Goal: Register for event/course

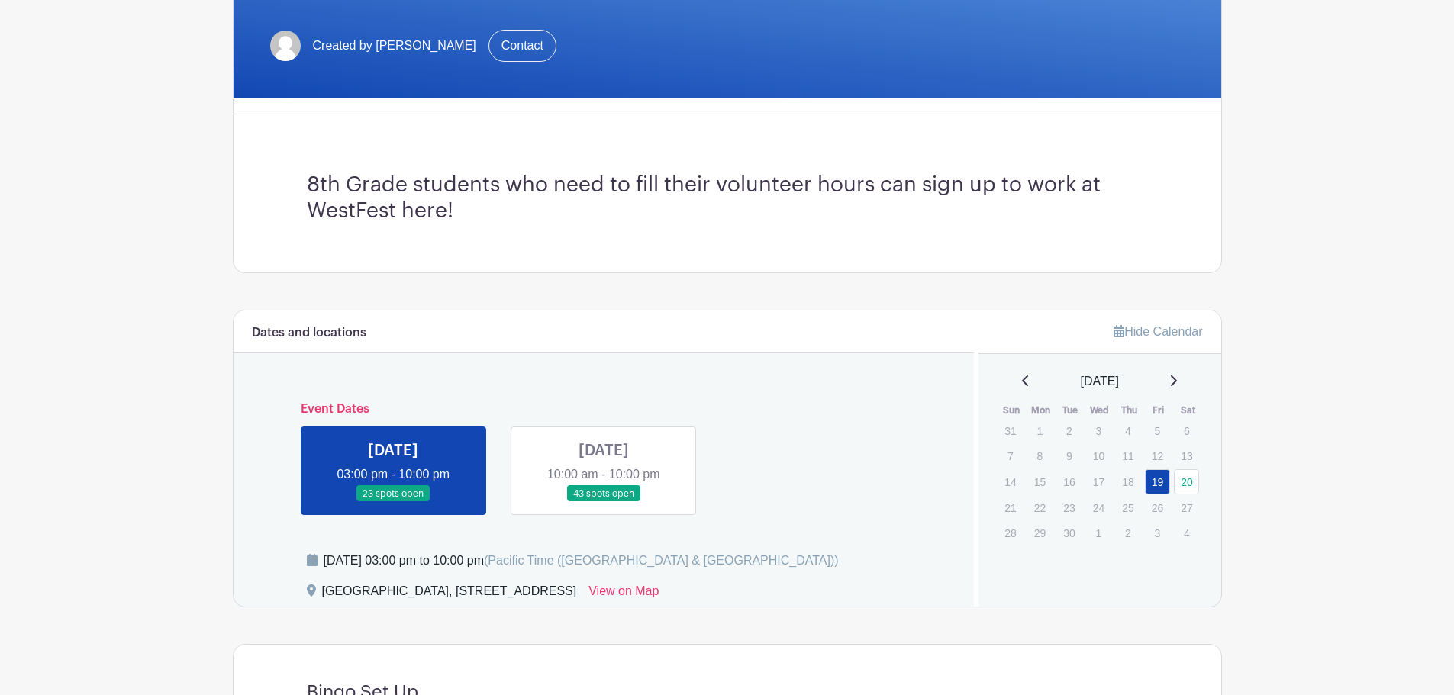
scroll to position [280, 0]
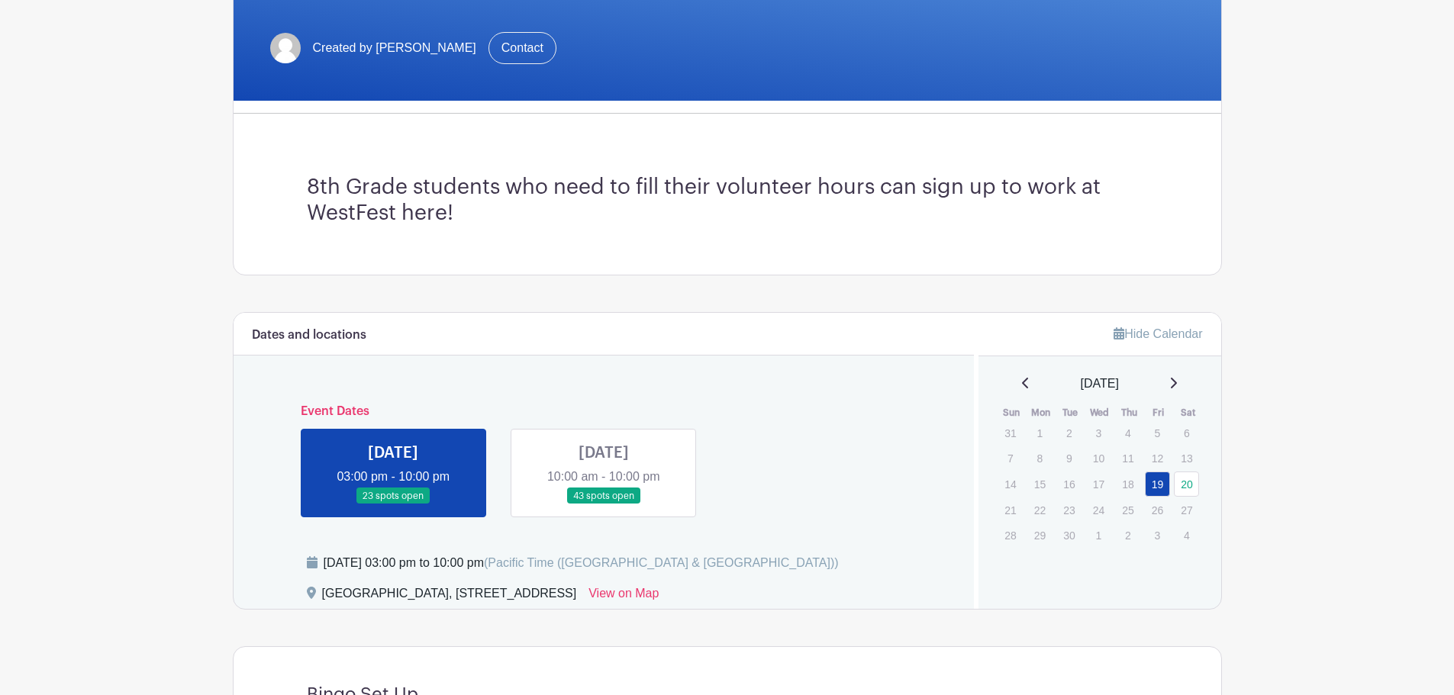
click at [604, 504] on link at bounding box center [604, 504] width 0 height 0
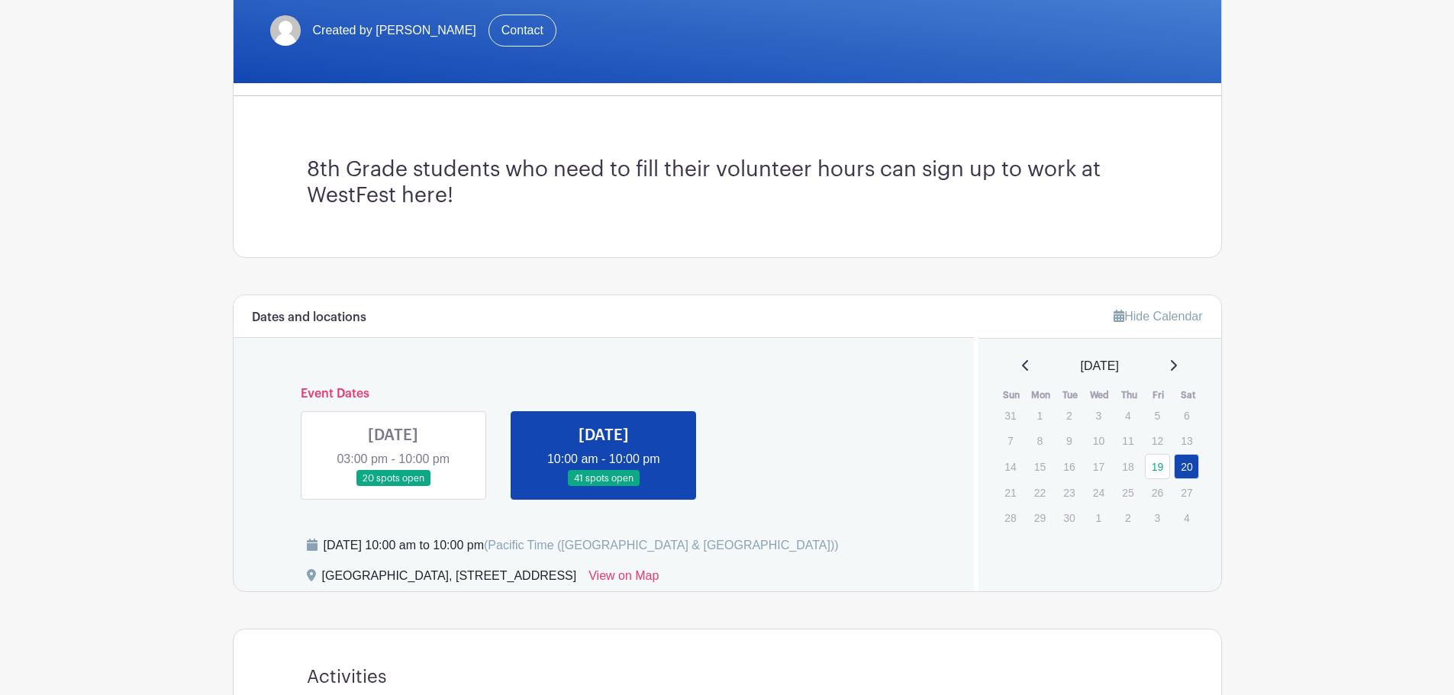
scroll to position [305, 0]
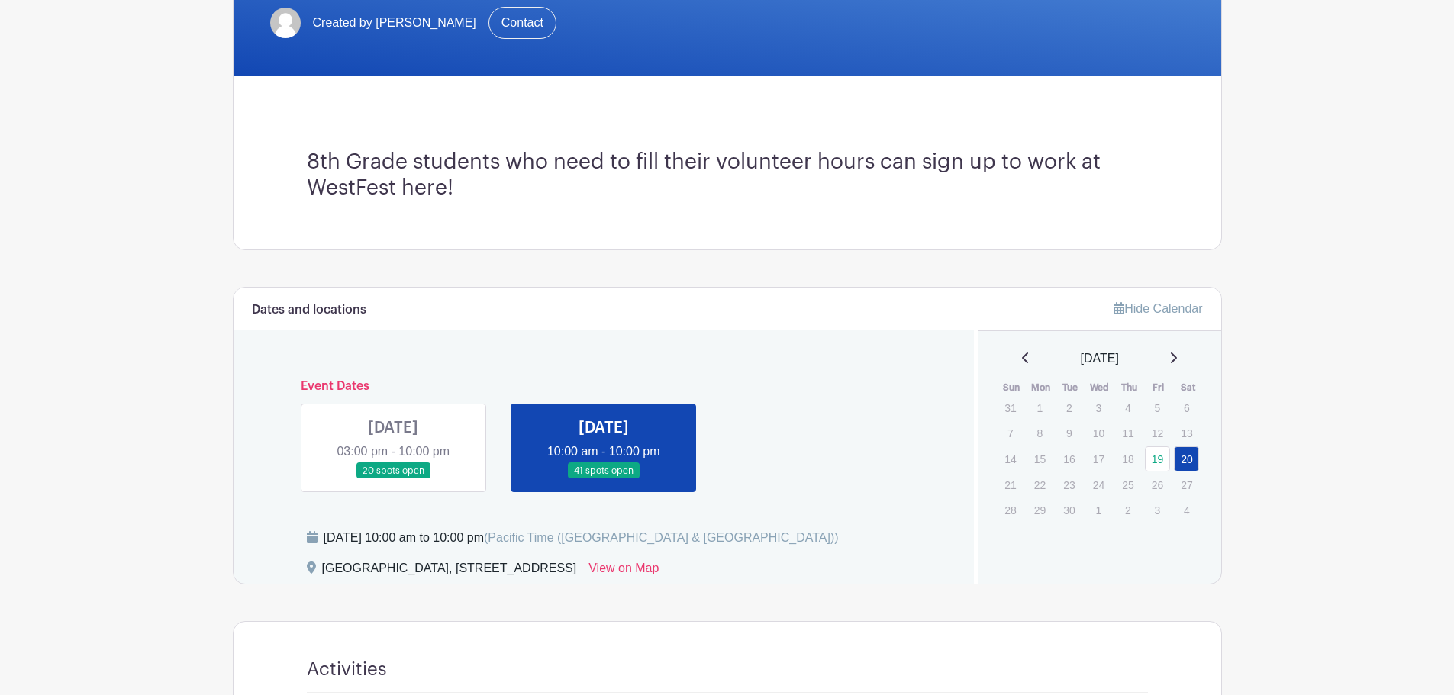
click at [393, 479] on link at bounding box center [393, 479] width 0 height 0
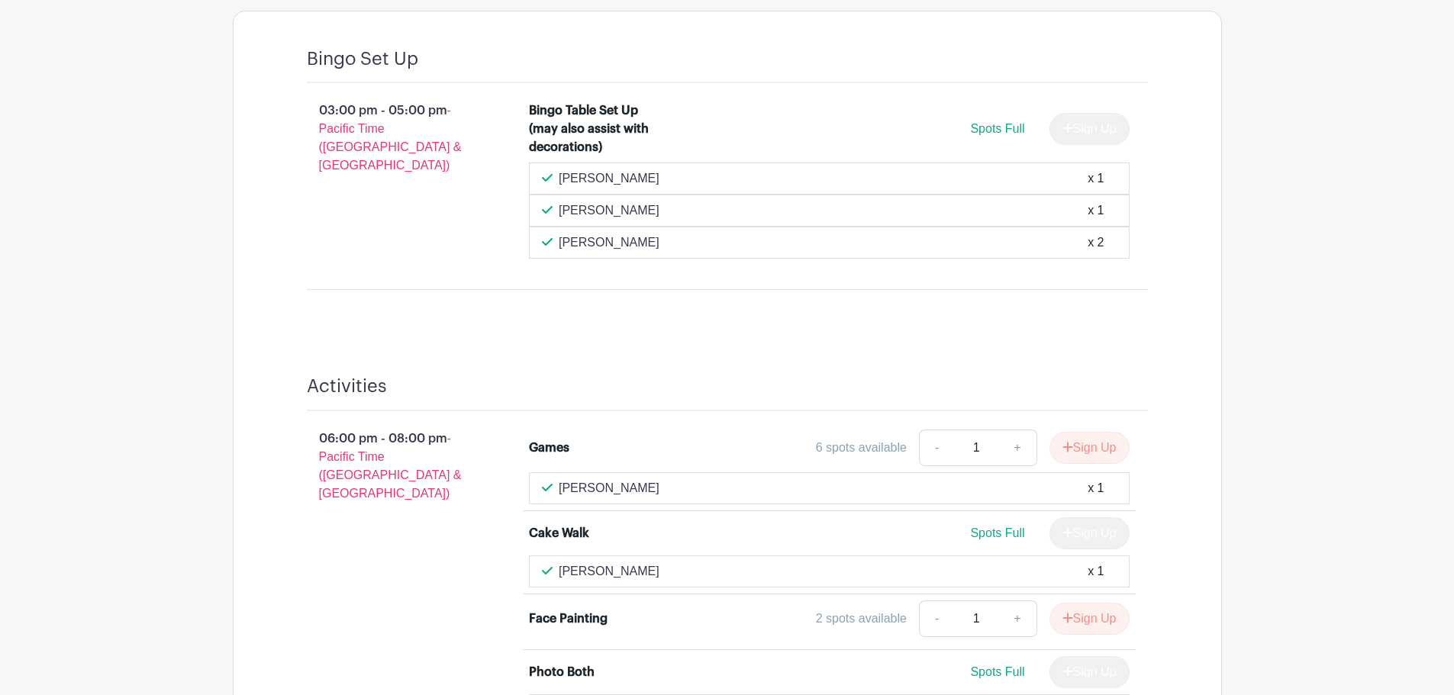
scroll to position [534, 0]
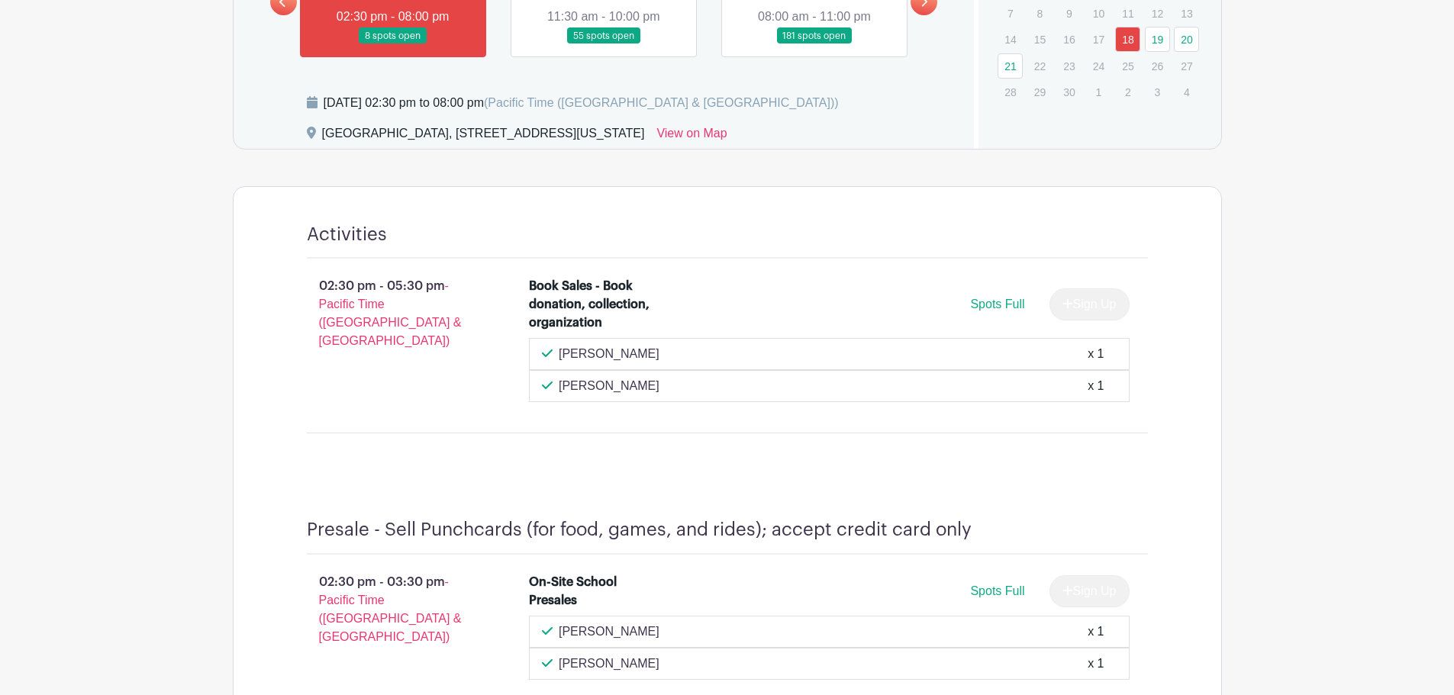
scroll to position [687, 0]
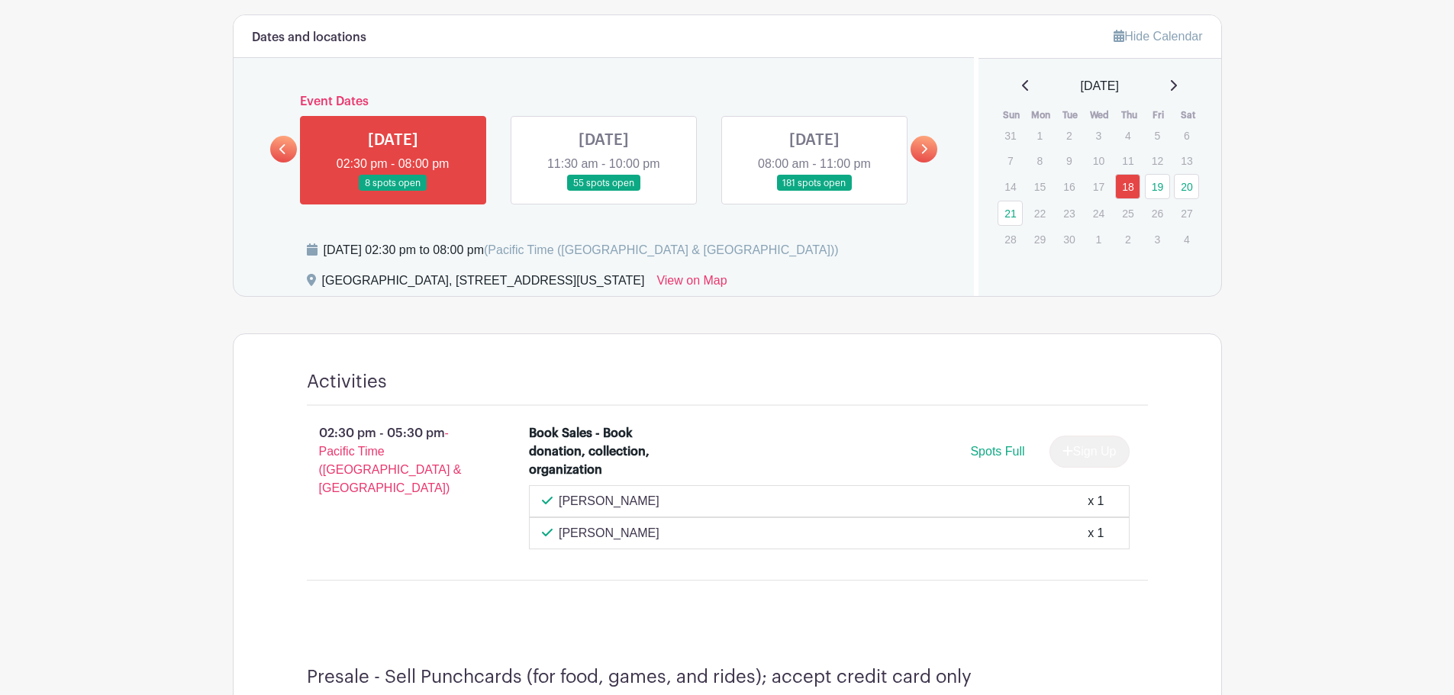
click at [604, 192] on link at bounding box center [604, 192] width 0 height 0
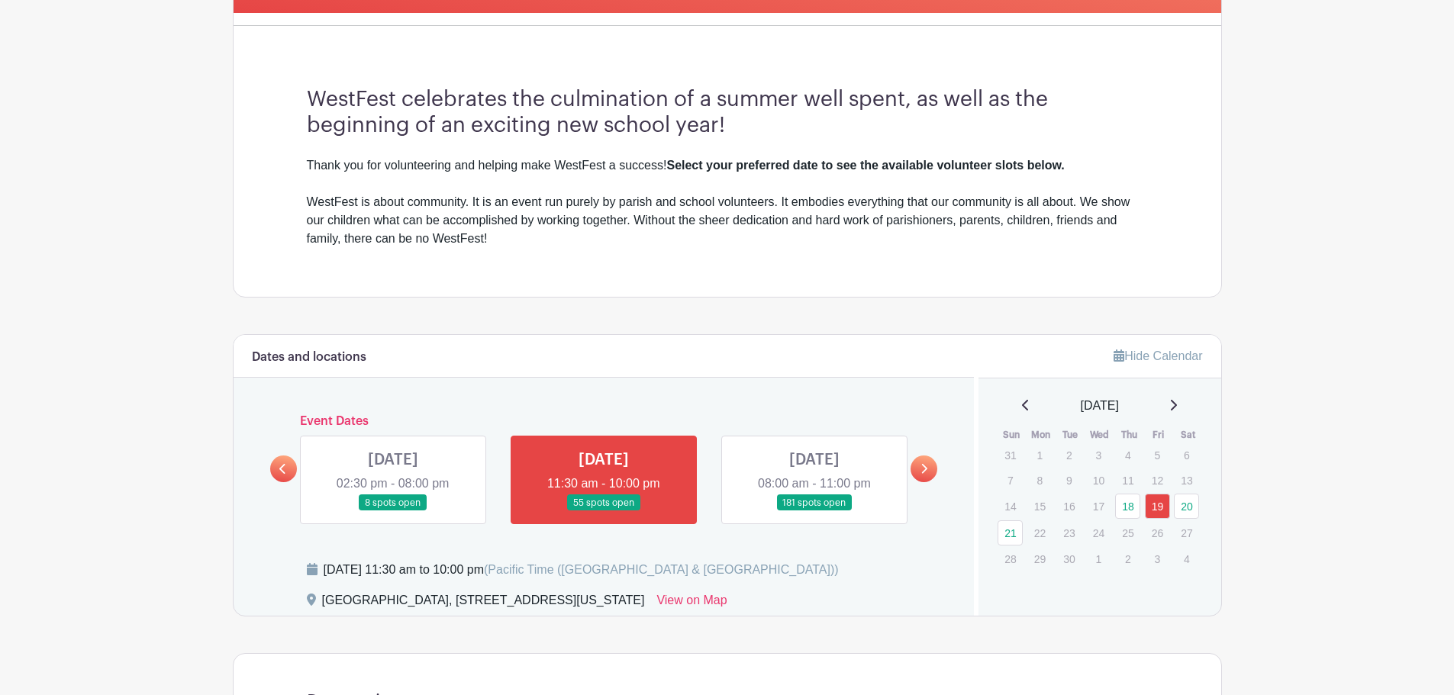
scroll to position [417, 0]
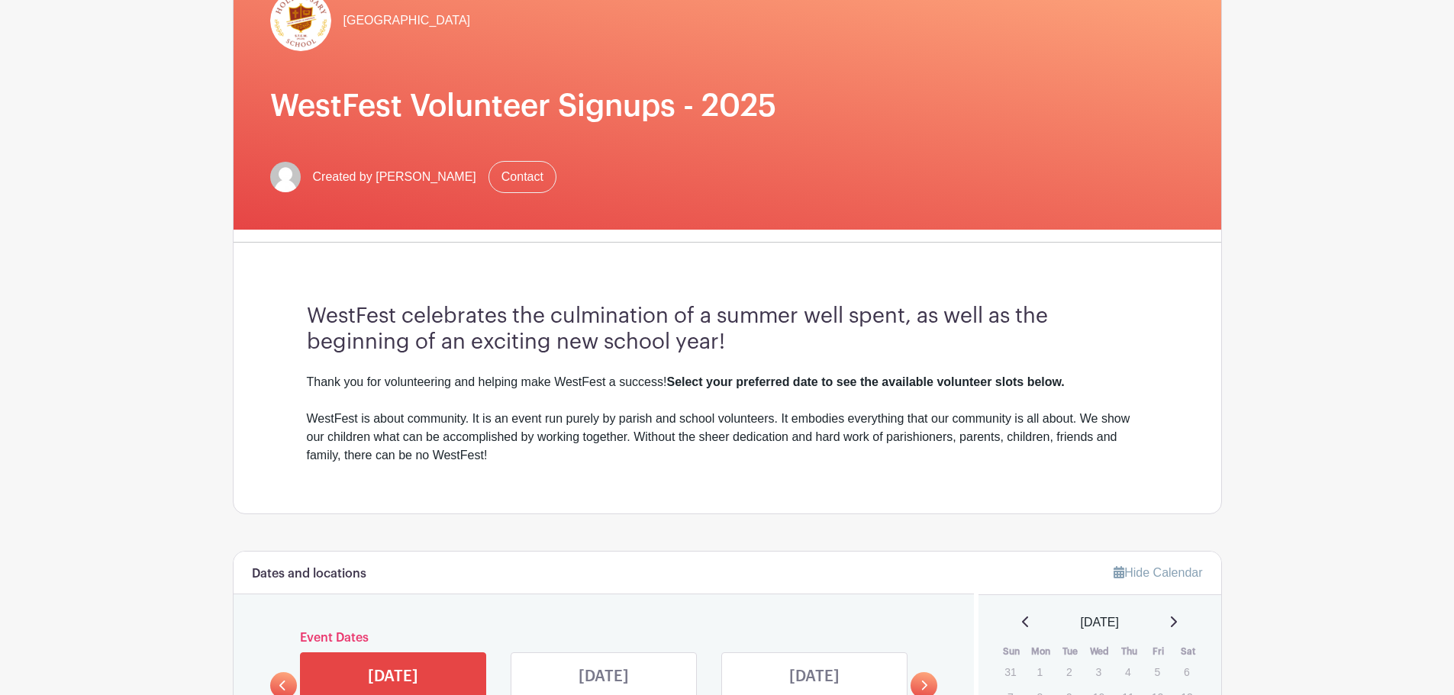
scroll to position [153, 0]
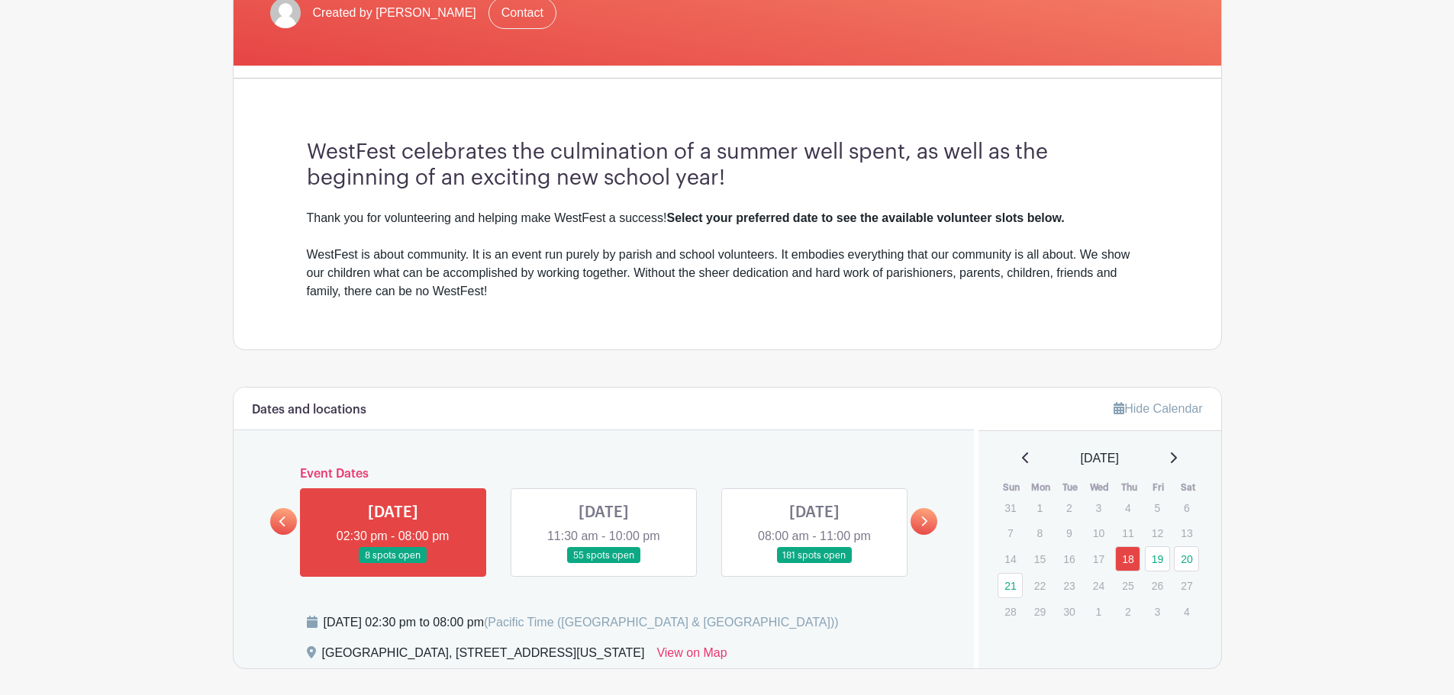
scroll to position [479, 0]
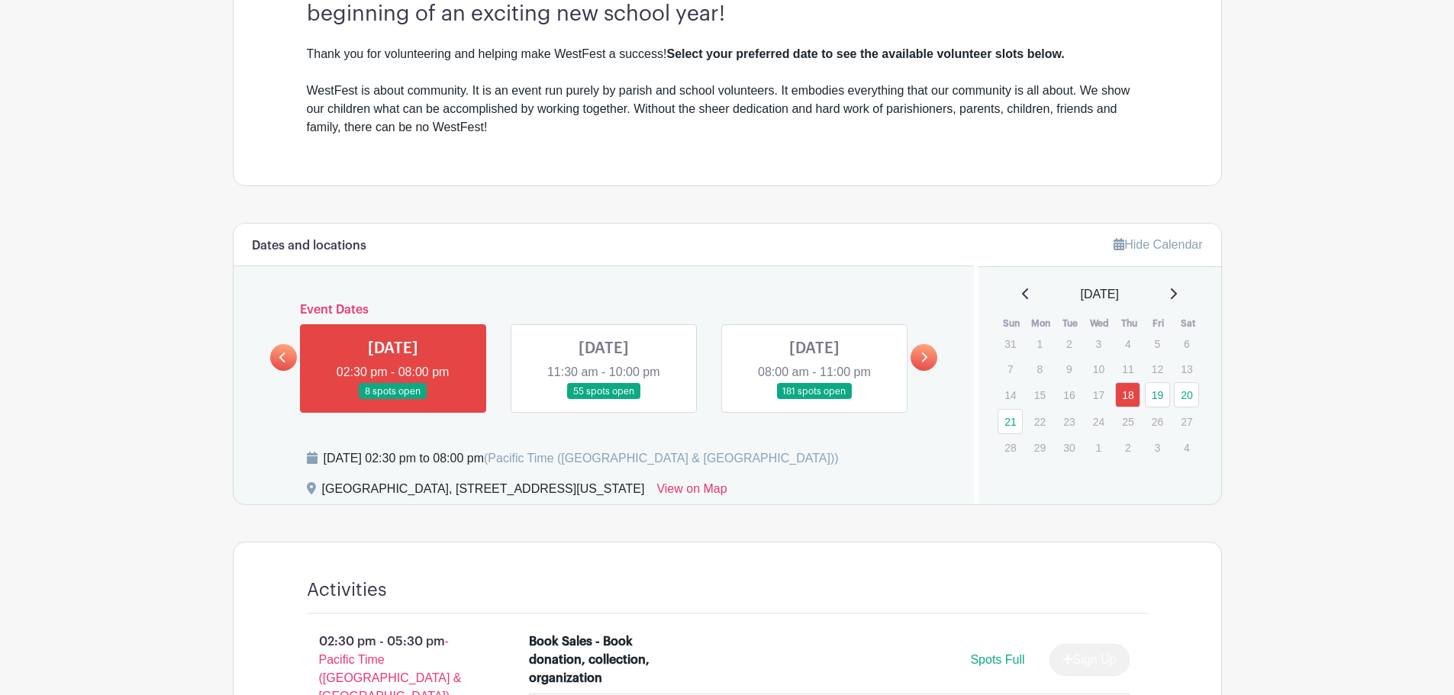
click at [604, 400] on link at bounding box center [604, 400] width 0 height 0
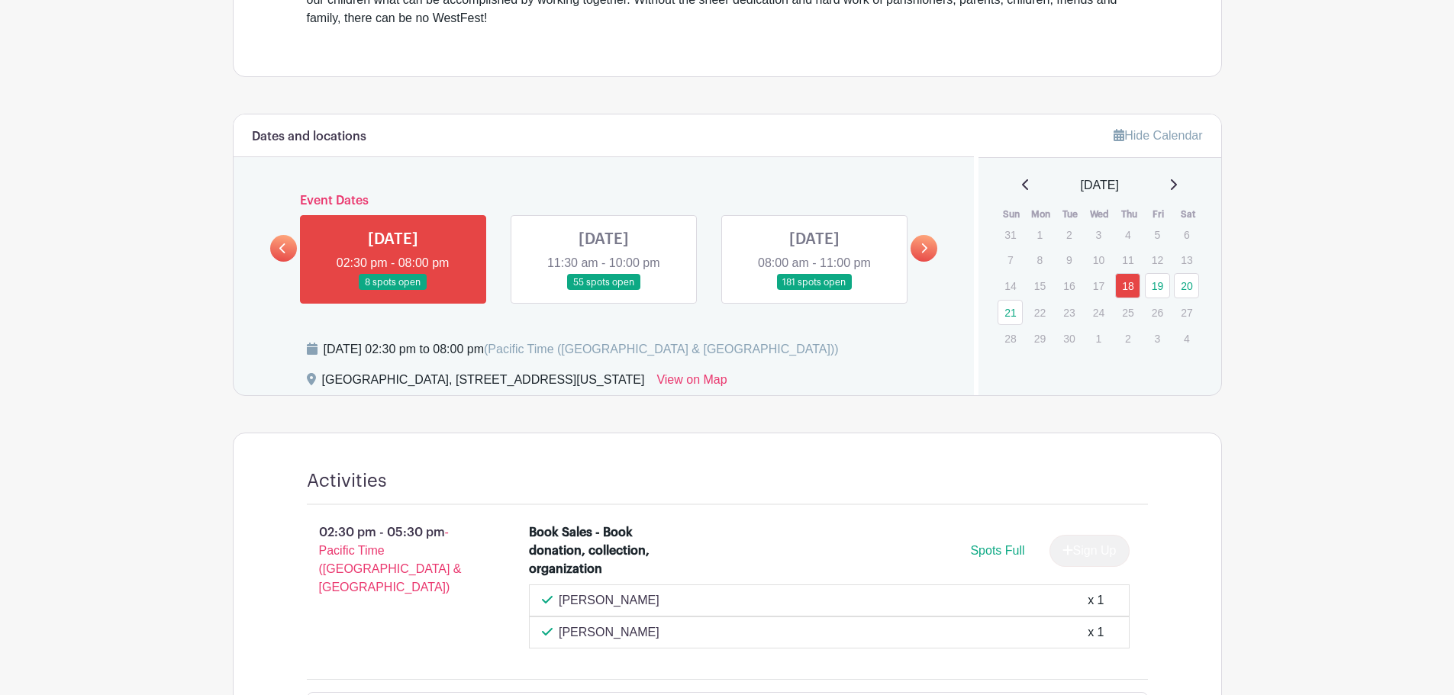
scroll to position [784, 0]
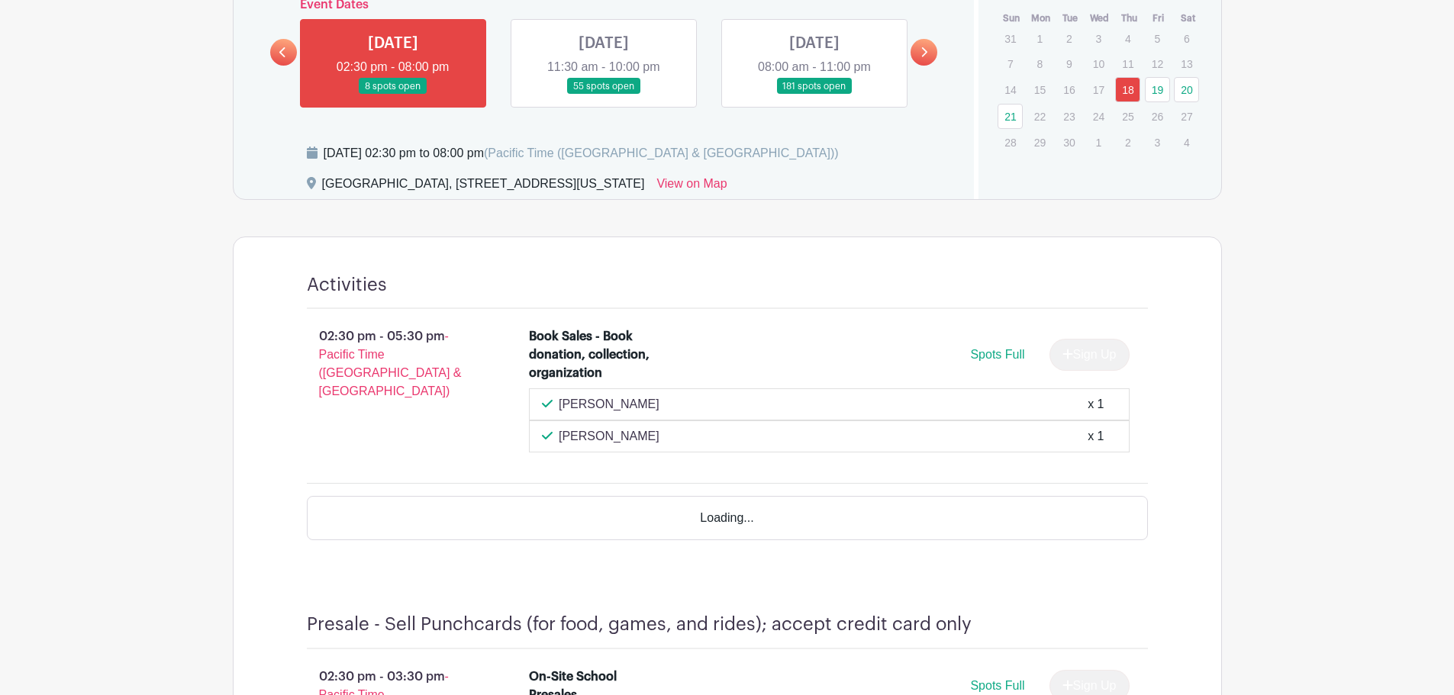
click at [604, 95] on link at bounding box center [604, 95] width 0 height 0
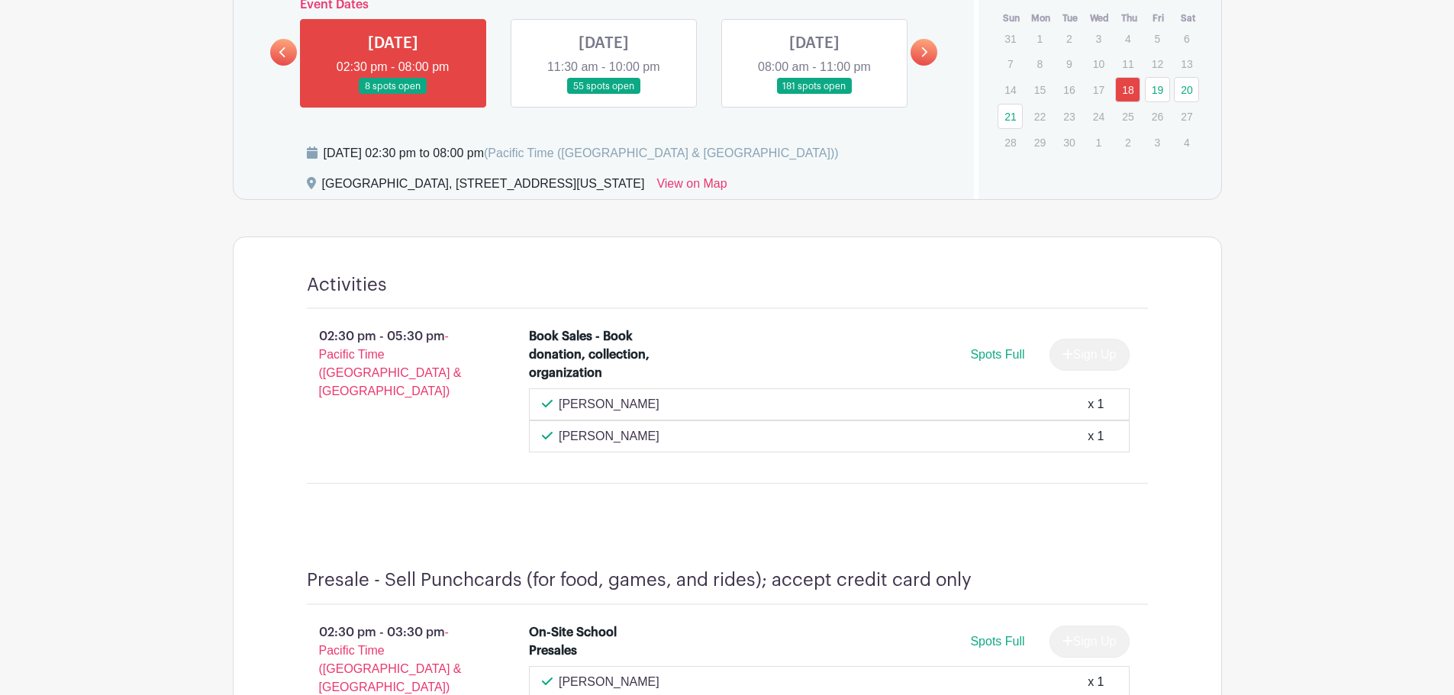
click at [935, 47] on link at bounding box center [923, 52] width 27 height 27
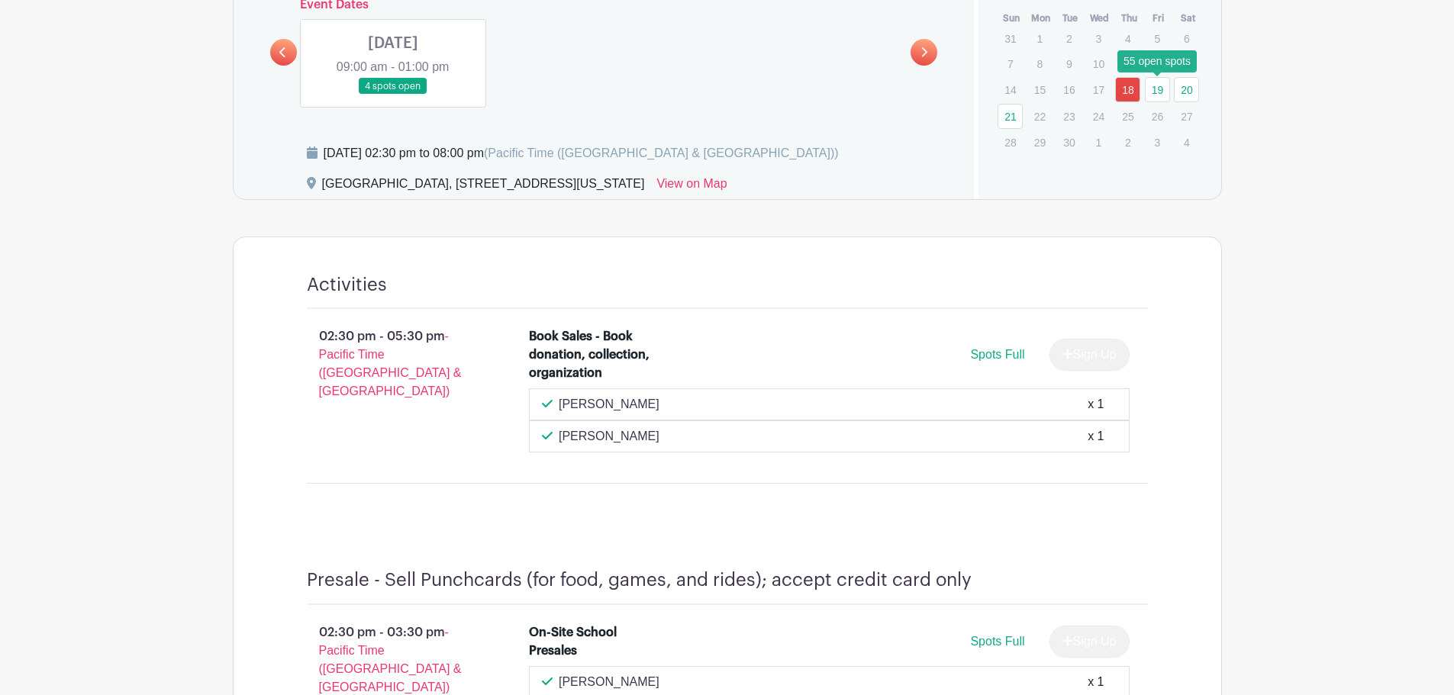
click at [1157, 90] on link "19" at bounding box center [1157, 89] width 25 height 25
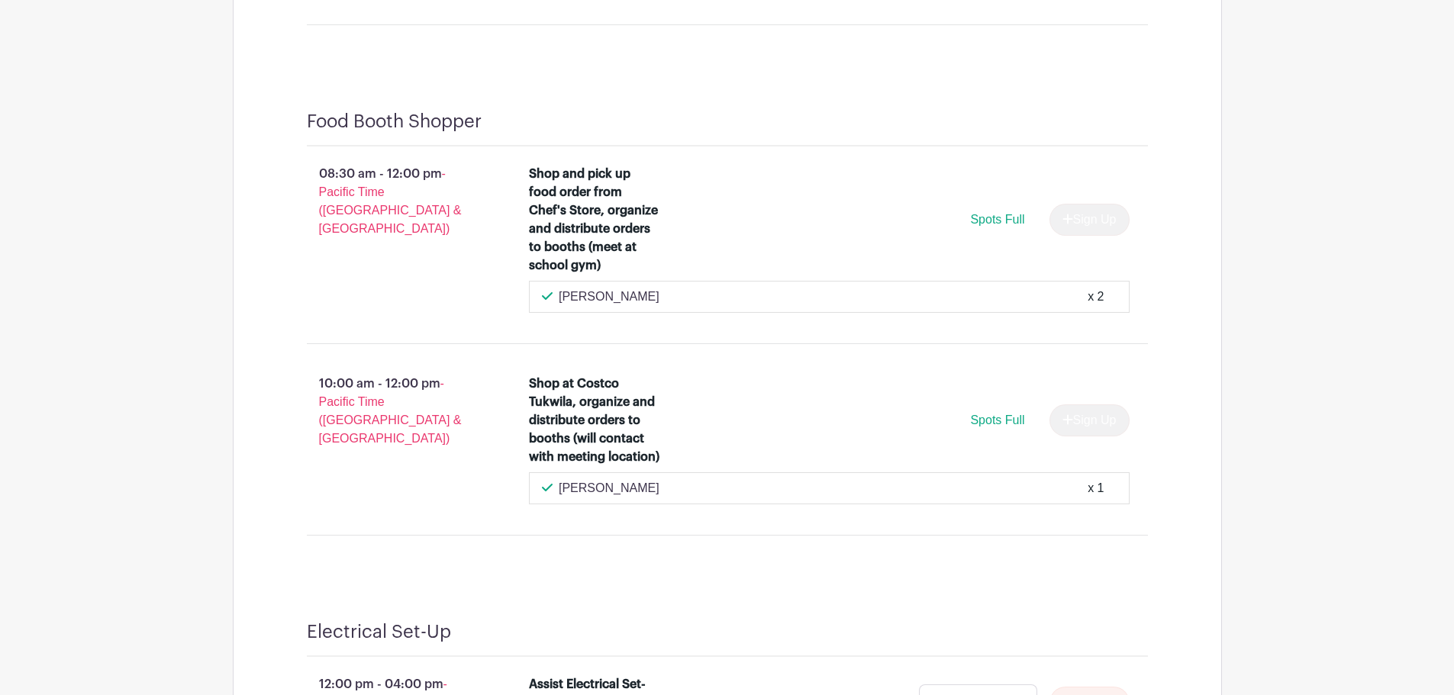
scroll to position [13355, 0]
